Goal: Navigation & Orientation: Find specific page/section

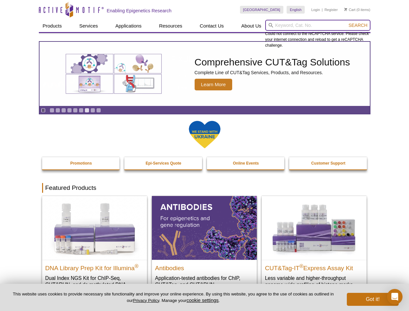
click at [317, 25] on input "search" at bounding box center [317, 25] width 105 height 11
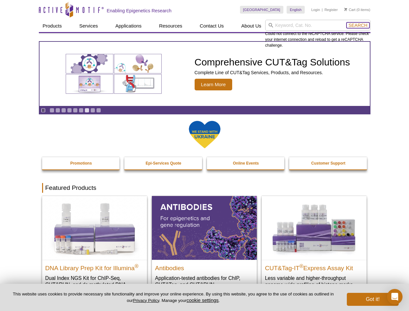
click at [357, 25] on span "Search" at bounding box center [357, 25] width 19 height 5
click at [43, 110] on icon "Pause" at bounding box center [43, 110] width 4 height 4
click at [52, 110] on link "Go to slide 1" at bounding box center [51, 110] width 5 height 5
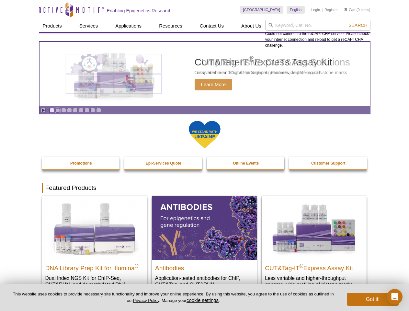
click at [58, 110] on link "Go to slide 2" at bounding box center [57, 110] width 5 height 5
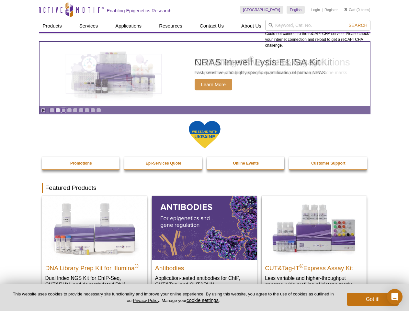
click at [63, 110] on link "Go to slide 3" at bounding box center [63, 110] width 5 height 5
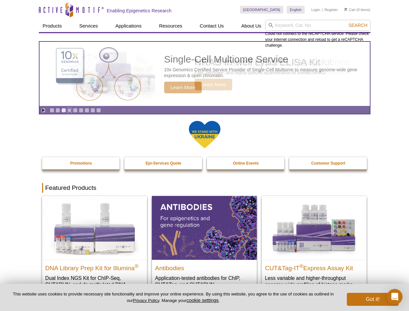
click at [69, 110] on link "Go to slide 4" at bounding box center [69, 110] width 5 height 5
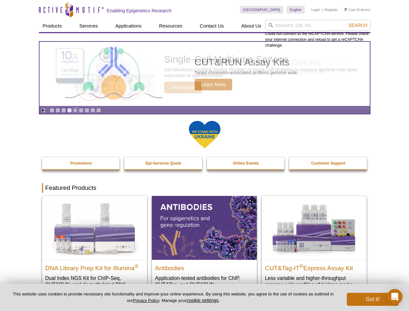
click at [75, 110] on link "Go to slide 5" at bounding box center [75, 110] width 5 height 5
